Goal: Register for event/course

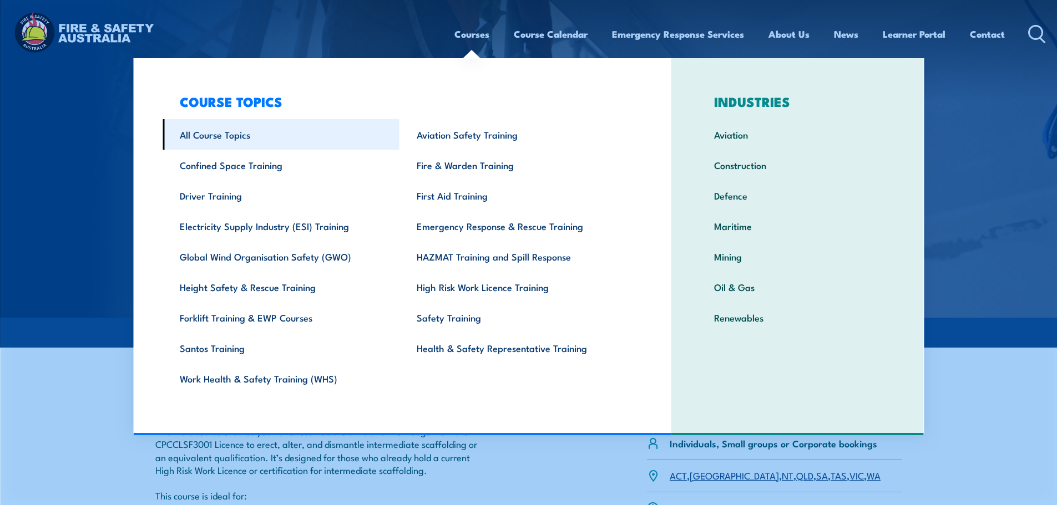
click at [233, 131] on link "All Course Topics" at bounding box center [281, 134] width 237 height 31
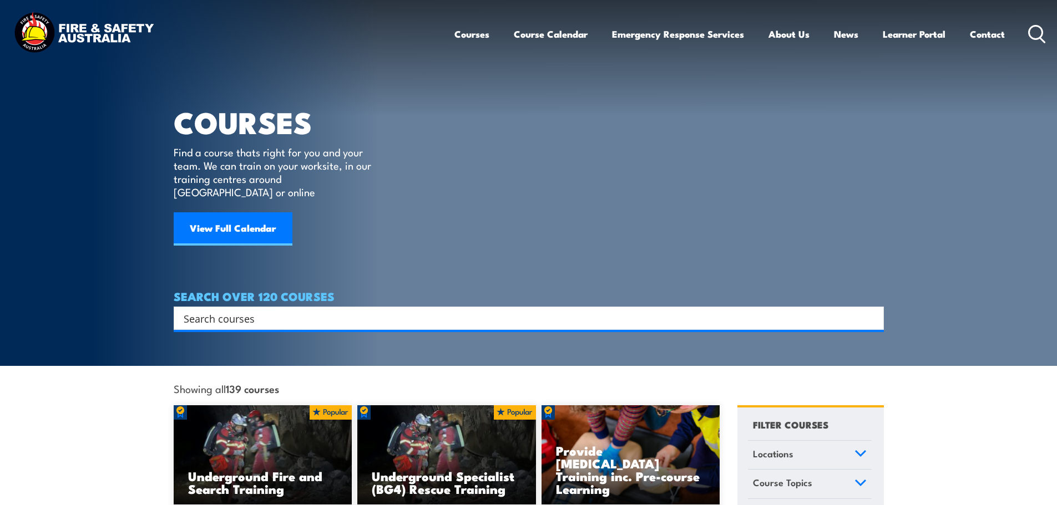
click at [354, 310] on input "Search input" at bounding box center [522, 318] width 676 height 17
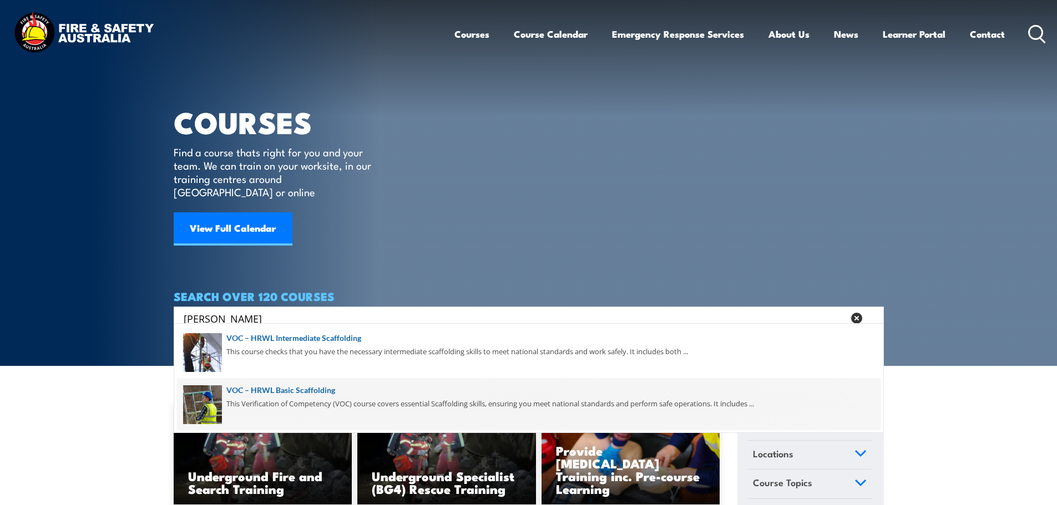
type input "[PERSON_NAME]"
click at [356, 401] on span at bounding box center [528, 404] width 703 height 52
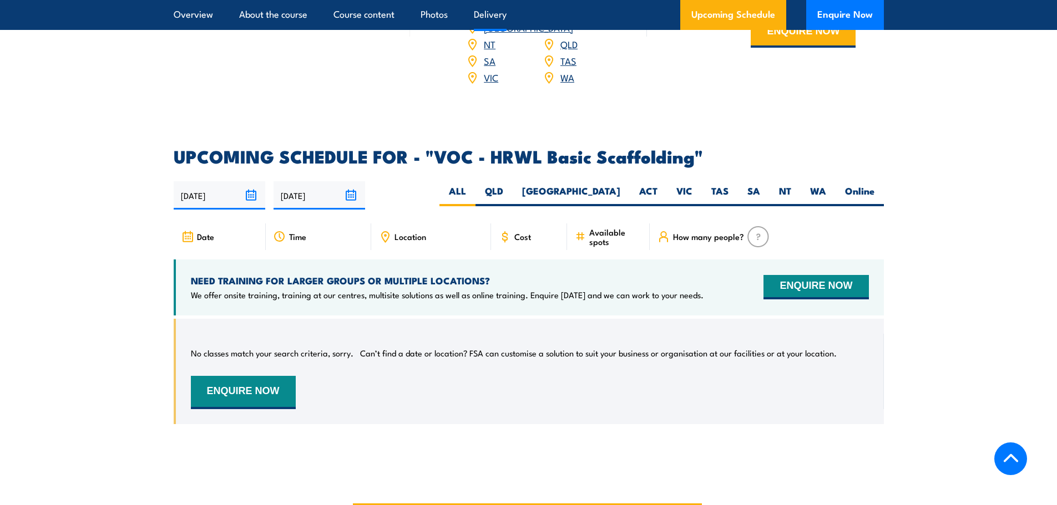
scroll to position [1553, 0]
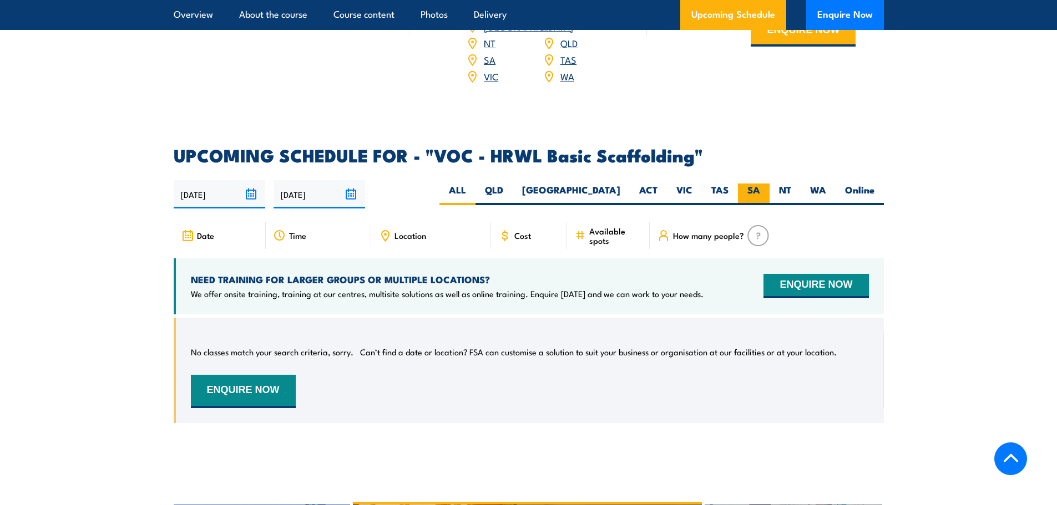
click at [761, 200] on label "SA" at bounding box center [754, 195] width 32 height 22
click at [761, 191] on input "SA" at bounding box center [763, 187] width 7 height 7
radio input "true"
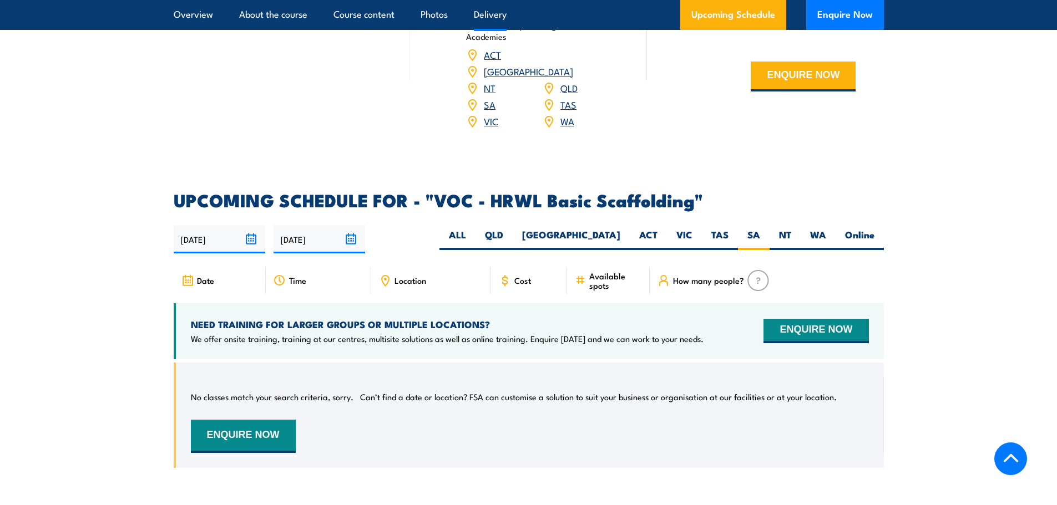
scroll to position [1486, 0]
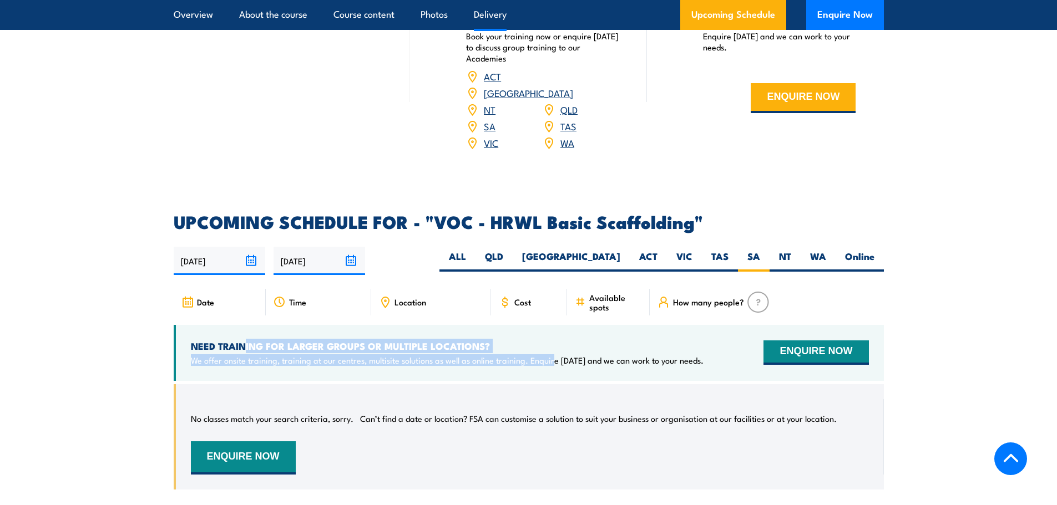
drag, startPoint x: 246, startPoint y: 351, endPoint x: 564, endPoint y: 384, distance: 320.1
click at [554, 381] on div "NEED TRAINING FOR LARGER GROUPS OR MULTIPLE LOCATIONS? We offer onsite training…" at bounding box center [529, 353] width 710 height 56
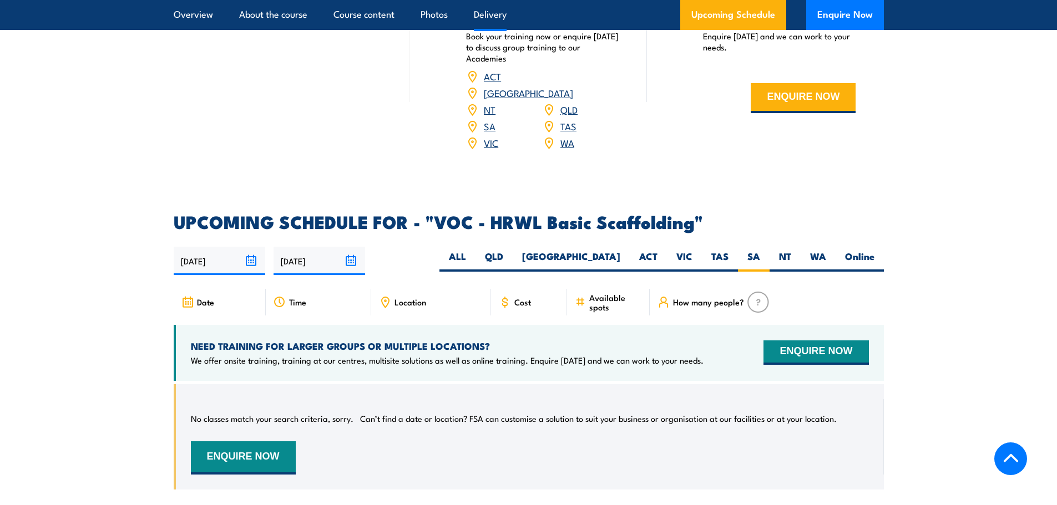
click at [564, 381] on div "NEED TRAINING FOR LARGER GROUPS OR MULTIPLE LOCATIONS? We offer onsite training…" at bounding box center [529, 353] width 710 height 56
